Goal: Information Seeking & Learning: Get advice/opinions

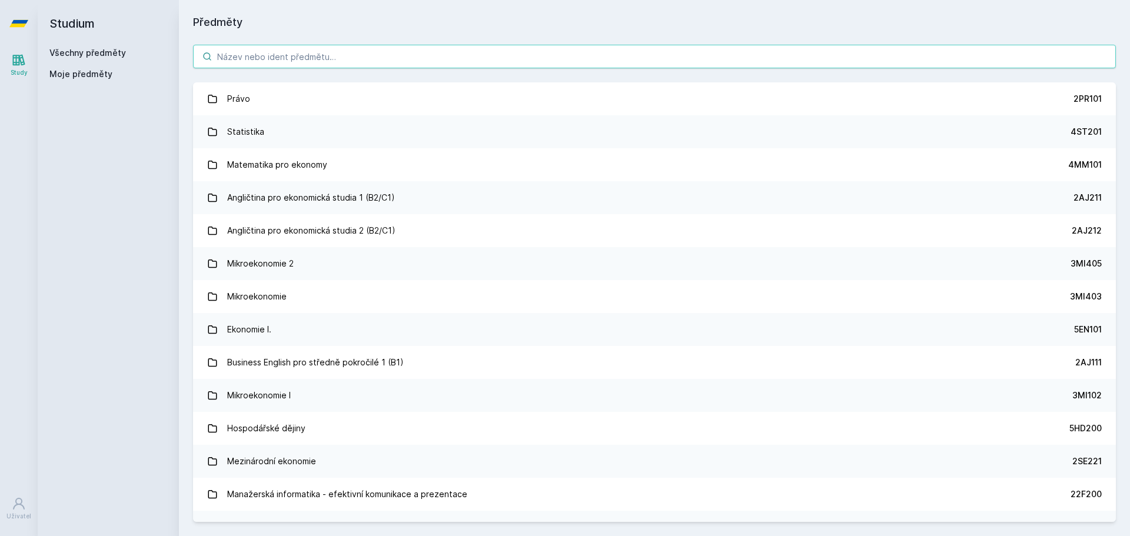
click at [324, 59] on input "search" at bounding box center [654, 57] width 923 height 24
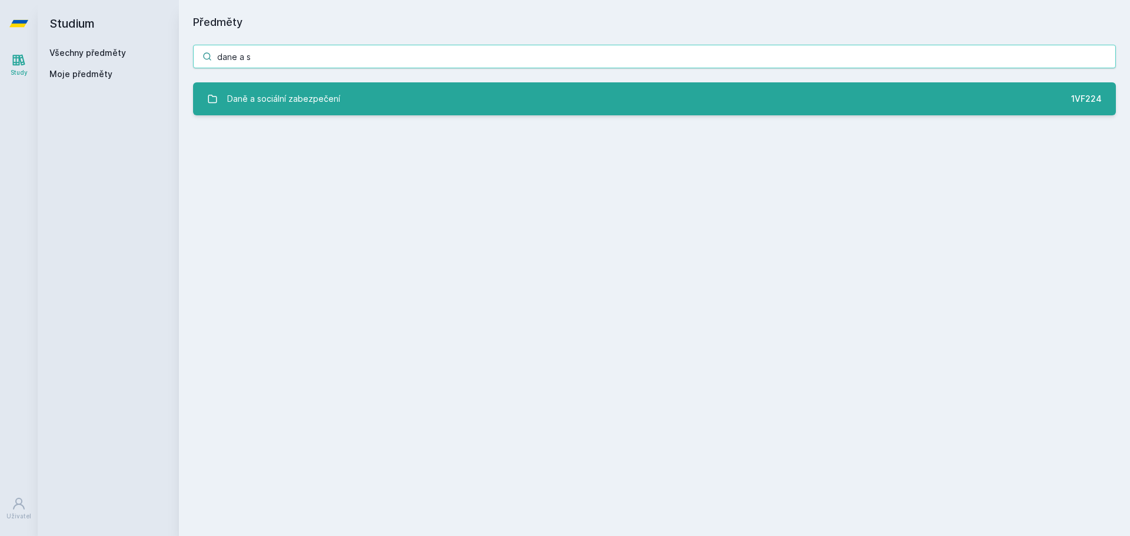
type input "dane a s"
click at [327, 90] on div "Daně a sociální zabezpečení" at bounding box center [283, 99] width 113 height 24
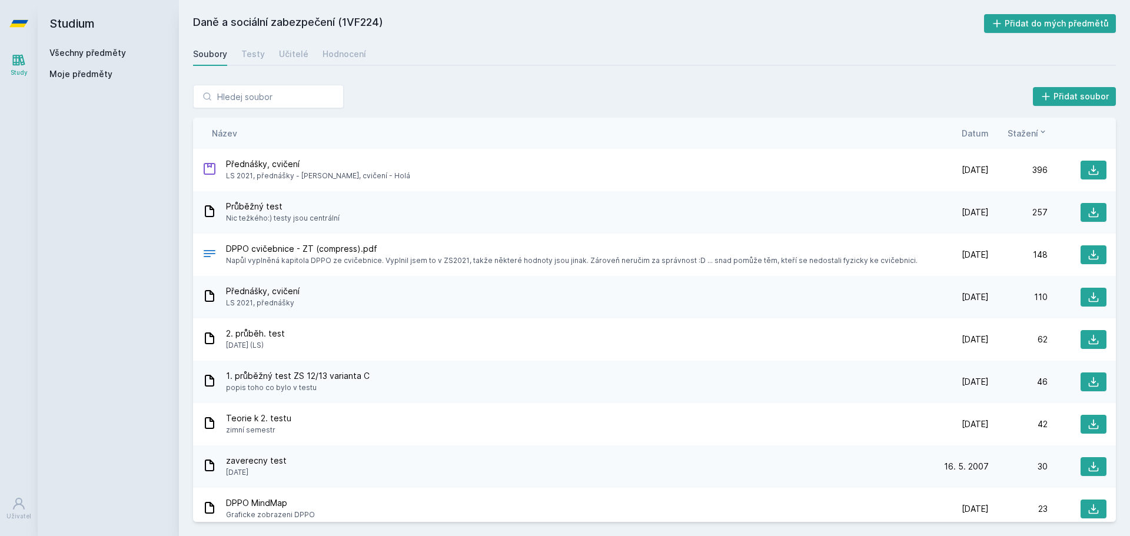
drag, startPoint x: 520, startPoint y: 224, endPoint x: 512, endPoint y: 214, distance: 13.1
click at [512, 214] on div "Průběžný test Nic težkého:) testy jsou centrální [DATE] [DATE] 257" at bounding box center [654, 212] width 923 height 42
click at [297, 52] on div "Učitelé" at bounding box center [293, 54] width 29 height 12
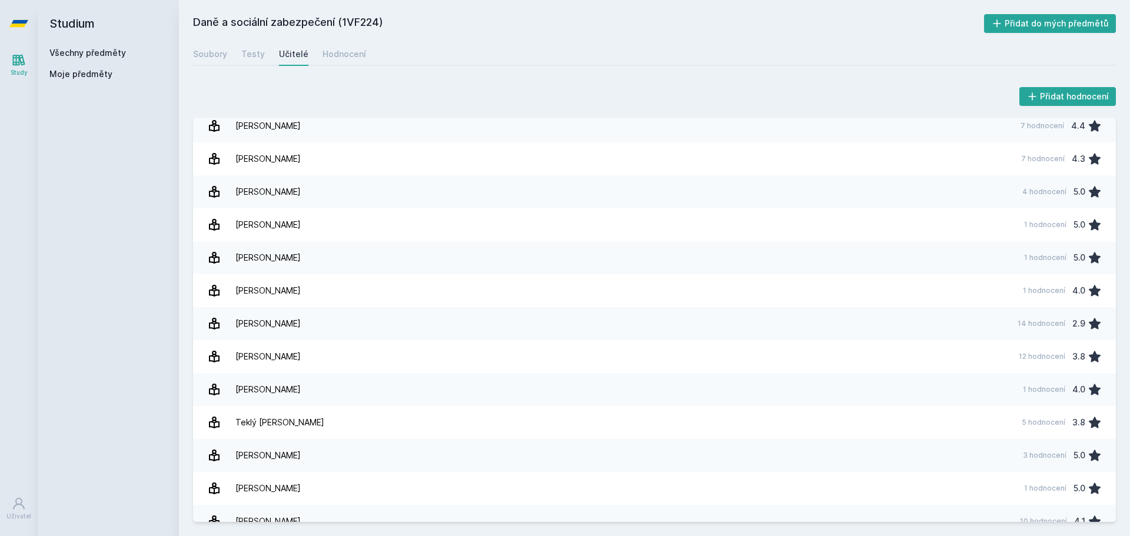
scroll to position [585, 0]
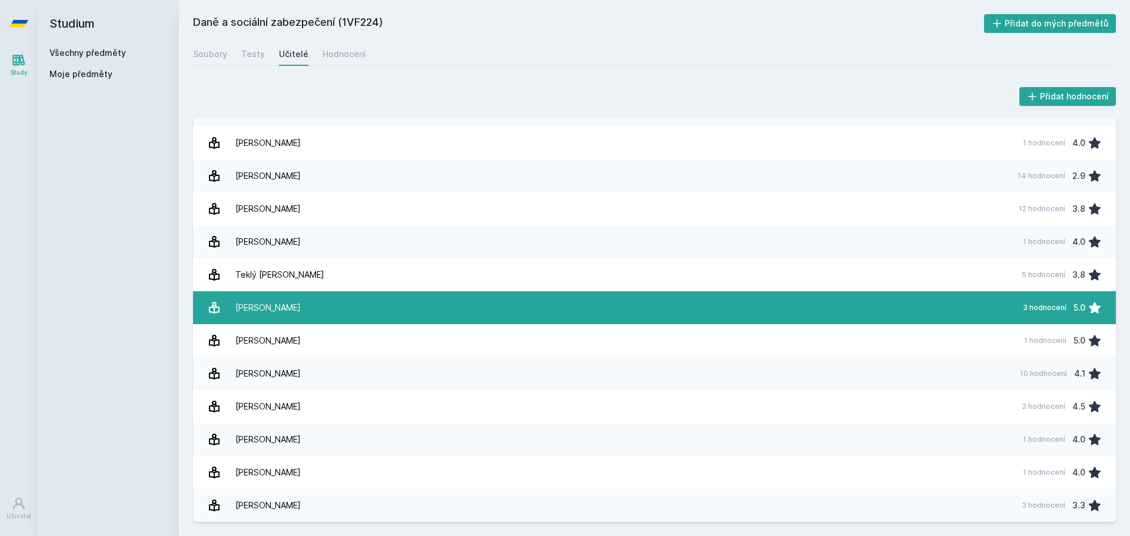
click at [685, 316] on link "[PERSON_NAME] 3 hodnocení 5.0" at bounding box center [654, 307] width 923 height 33
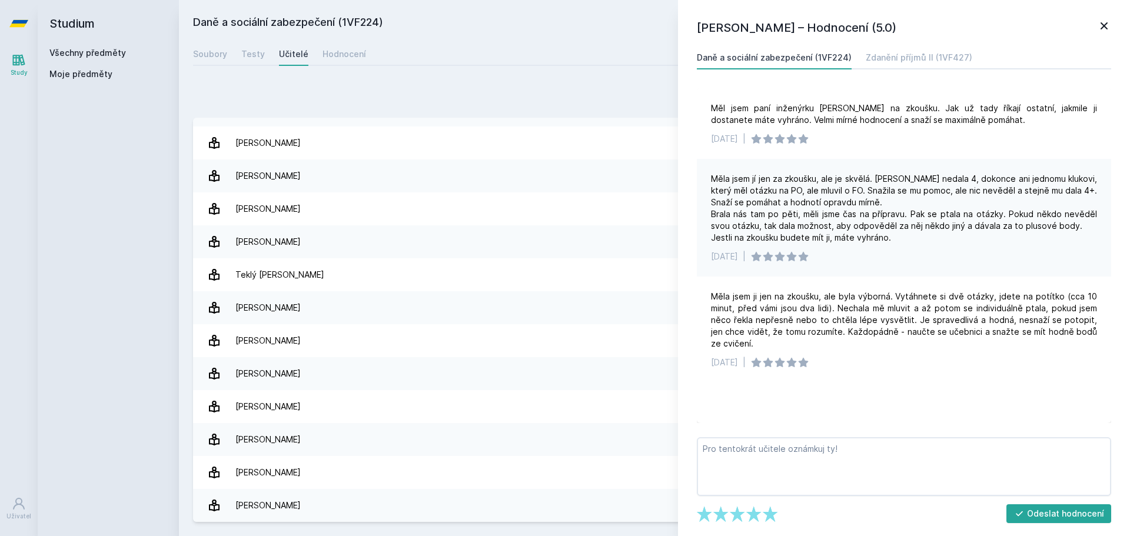
click at [1098, 22] on icon at bounding box center [1104, 26] width 14 height 14
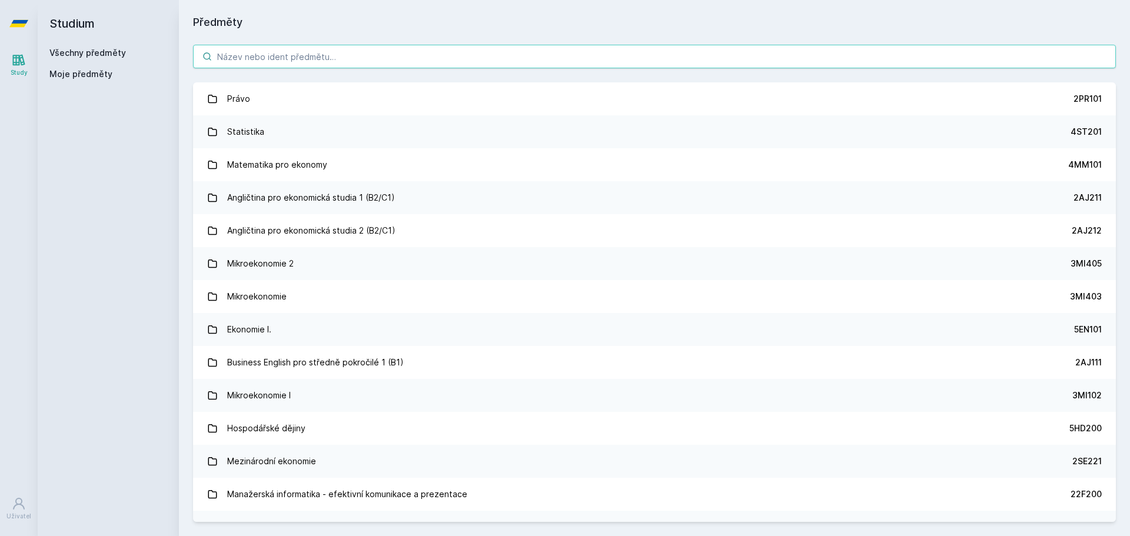
click at [269, 49] on input "search" at bounding box center [654, 57] width 923 height 24
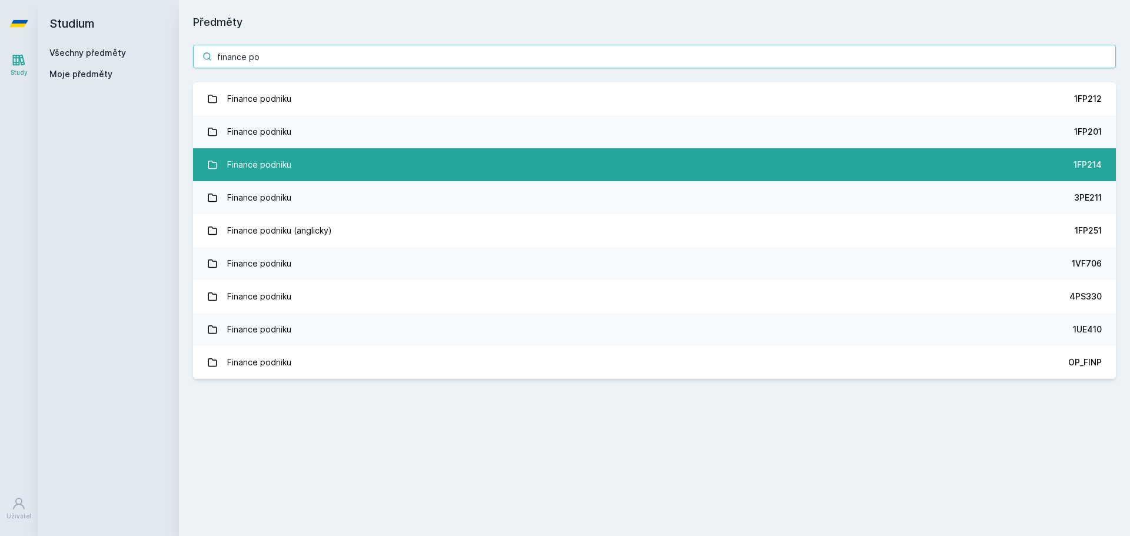
type input "finance po"
click at [394, 176] on link "Finance podniku 1FP214" at bounding box center [654, 164] width 923 height 33
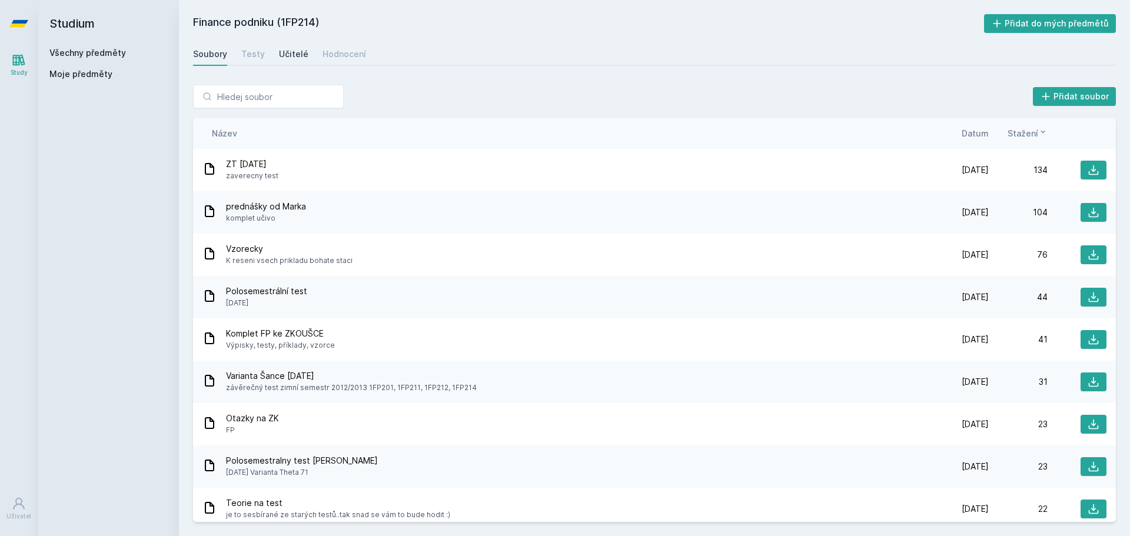
click at [292, 58] on div "Učitelé" at bounding box center [293, 54] width 29 height 12
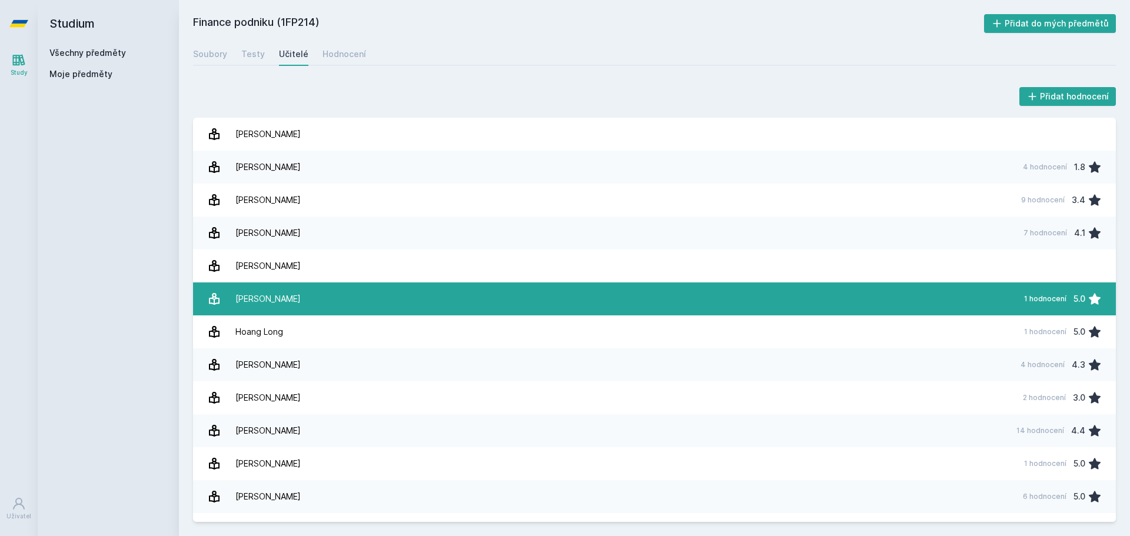
click at [789, 294] on link "[PERSON_NAME] 1 hodnocení 5.0" at bounding box center [654, 299] width 923 height 33
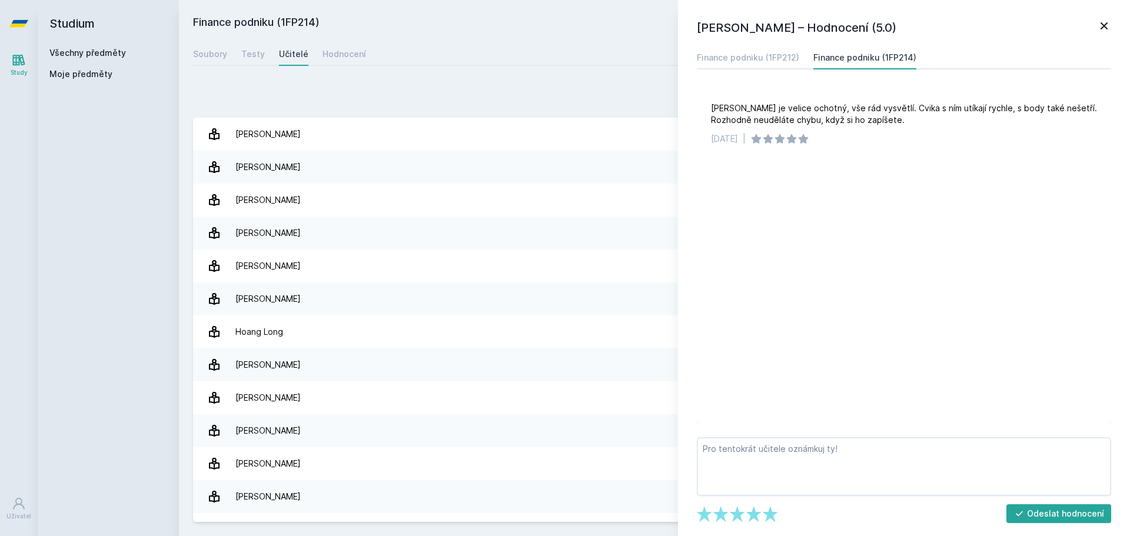
click at [1104, 26] on icon at bounding box center [1104, 25] width 7 height 7
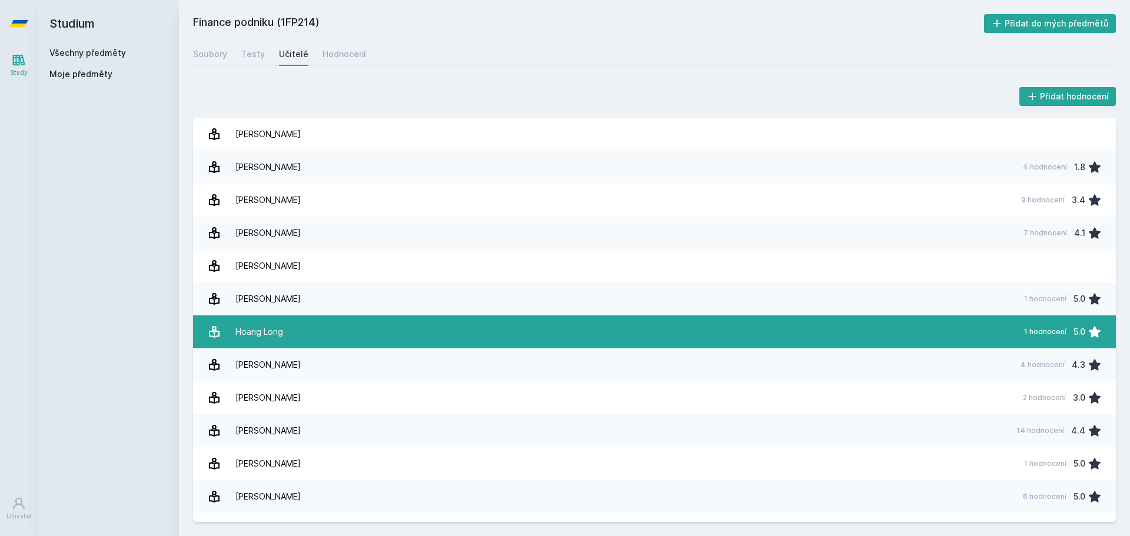
click at [602, 317] on link "Hoang Long 1 hodnocení 5.0" at bounding box center [654, 332] width 923 height 33
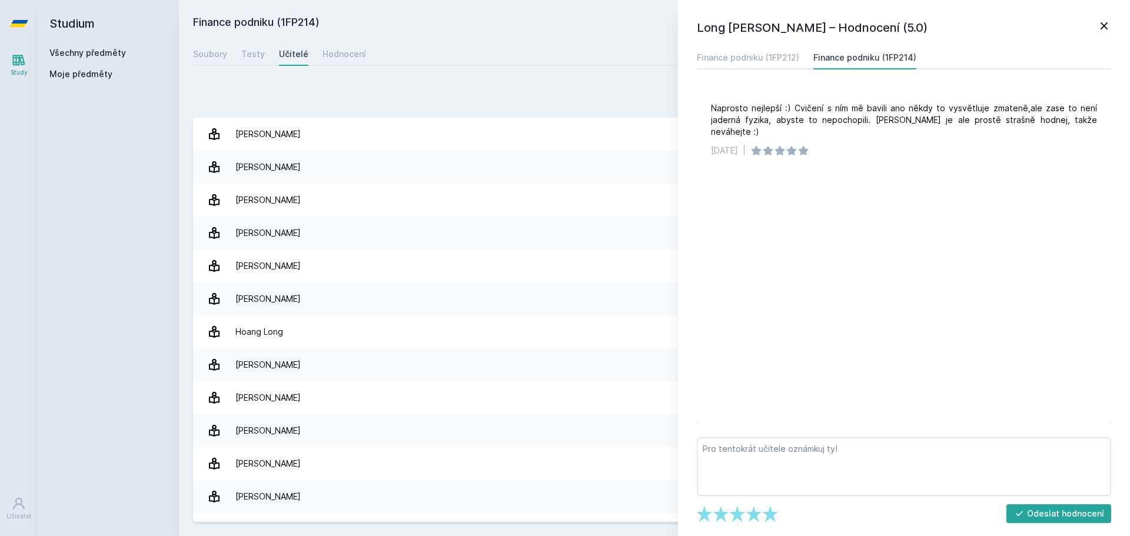
click at [1113, 24] on div "Long [PERSON_NAME] – Hodnocení (5.0) Finance podniku (1FP212) Finance podniku (…" at bounding box center [904, 268] width 452 height 536
click at [1103, 24] on icon at bounding box center [1104, 25] width 7 height 7
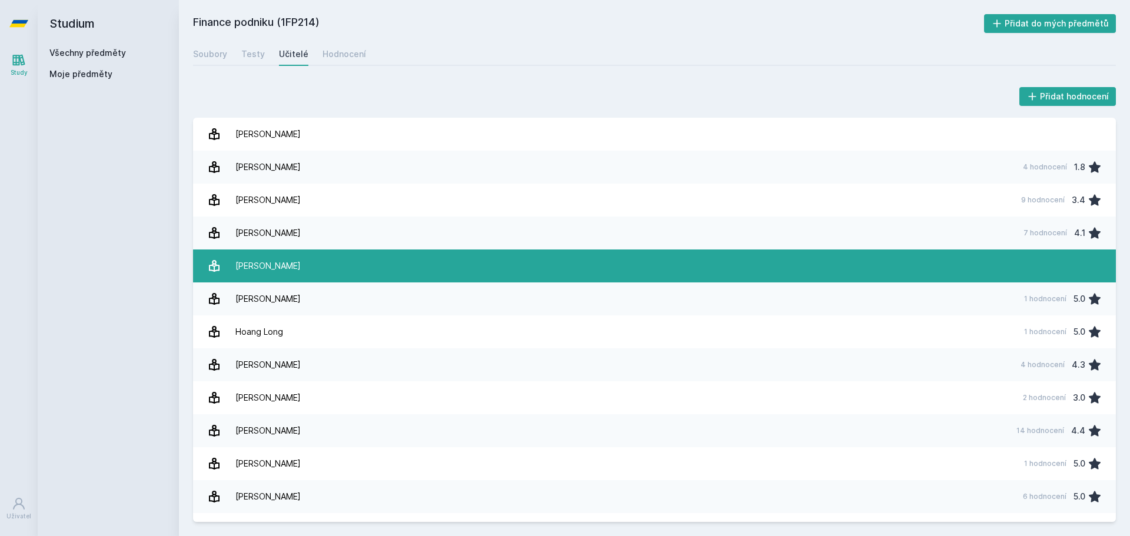
click at [802, 274] on link "[PERSON_NAME]" at bounding box center [654, 266] width 923 height 33
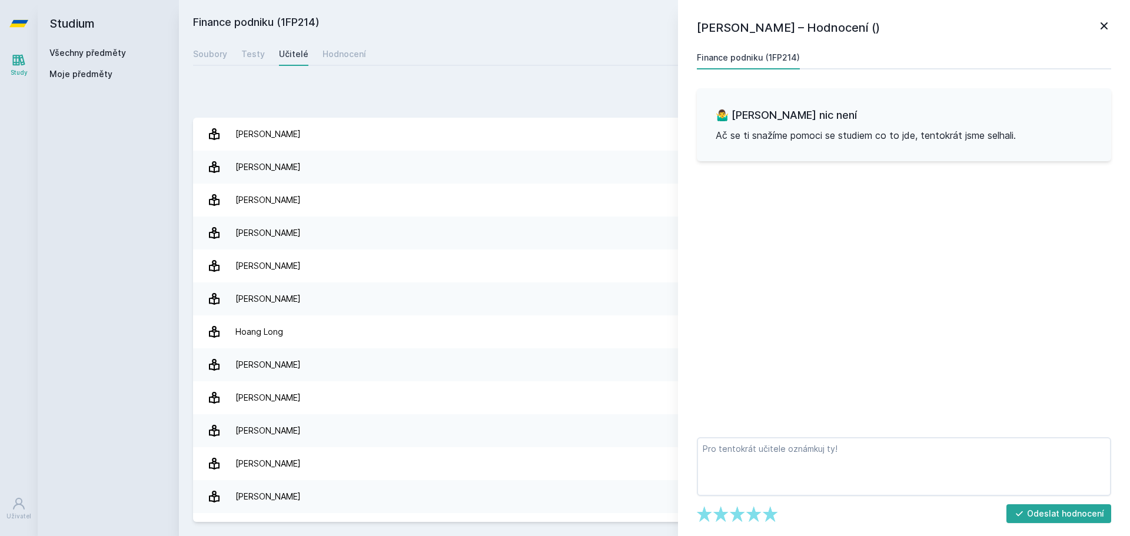
click at [1107, 32] on icon at bounding box center [1104, 26] width 14 height 14
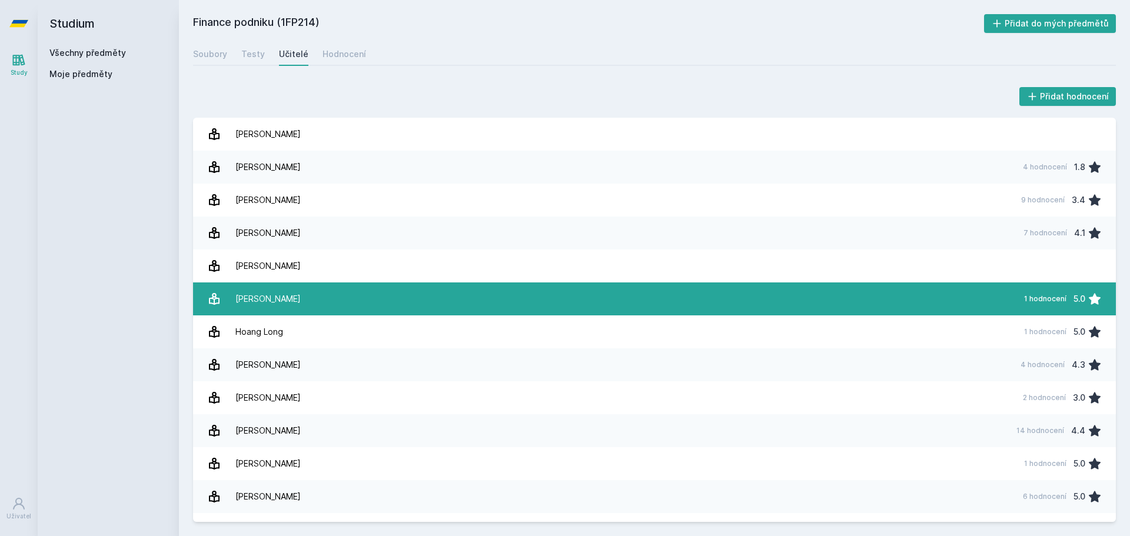
click at [920, 295] on link "[PERSON_NAME] 1 hodnocení 5.0" at bounding box center [654, 299] width 923 height 33
